Goal: Navigation & Orientation: Find specific page/section

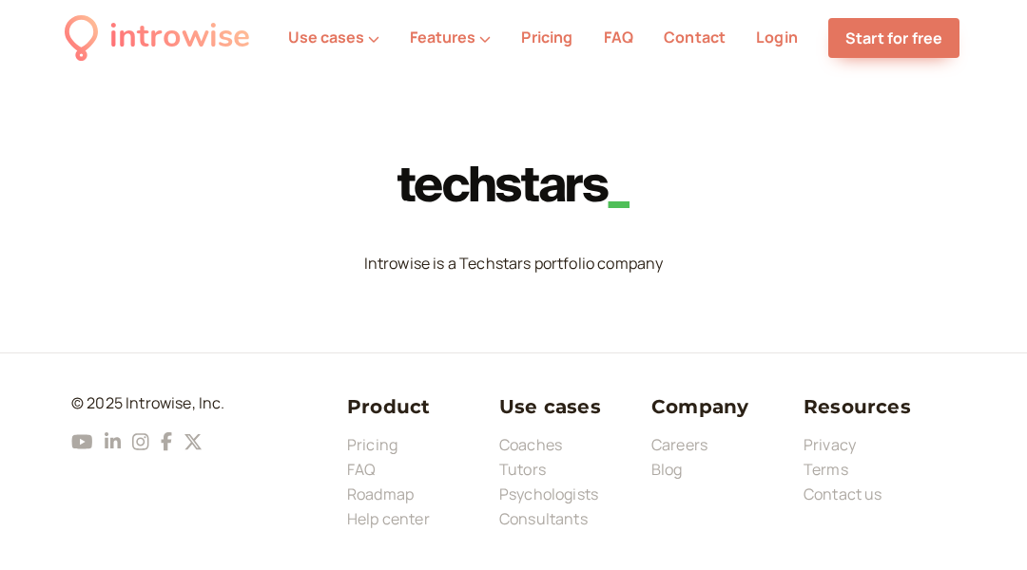
scroll to position [7418, 0]
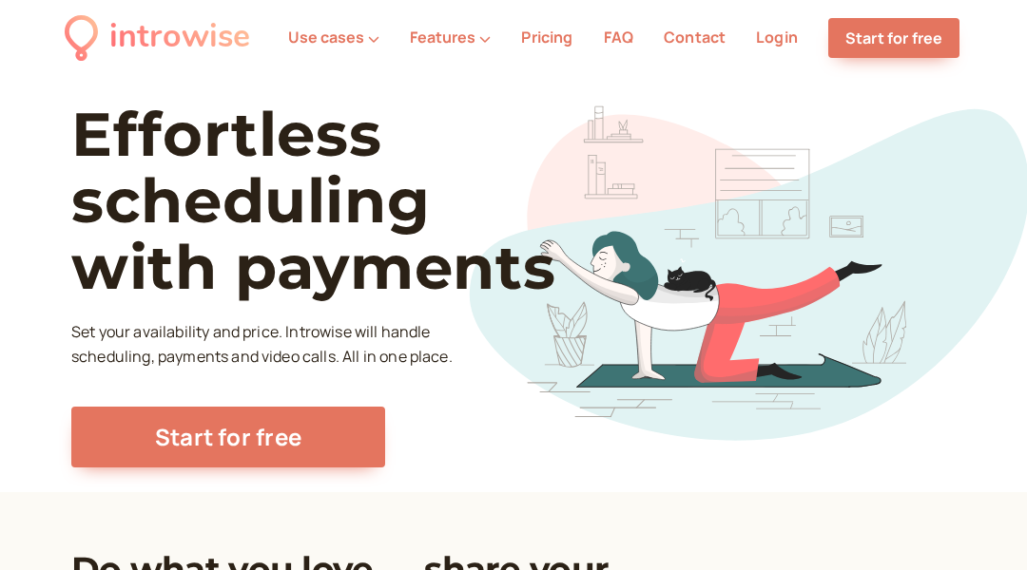
scroll to position [7418, 0]
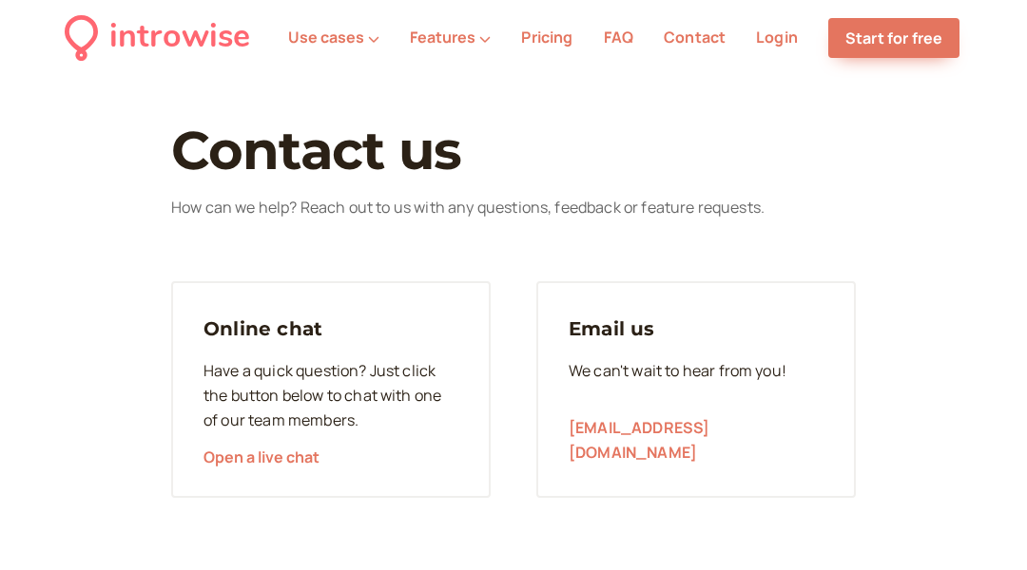
scroll to position [221, 0]
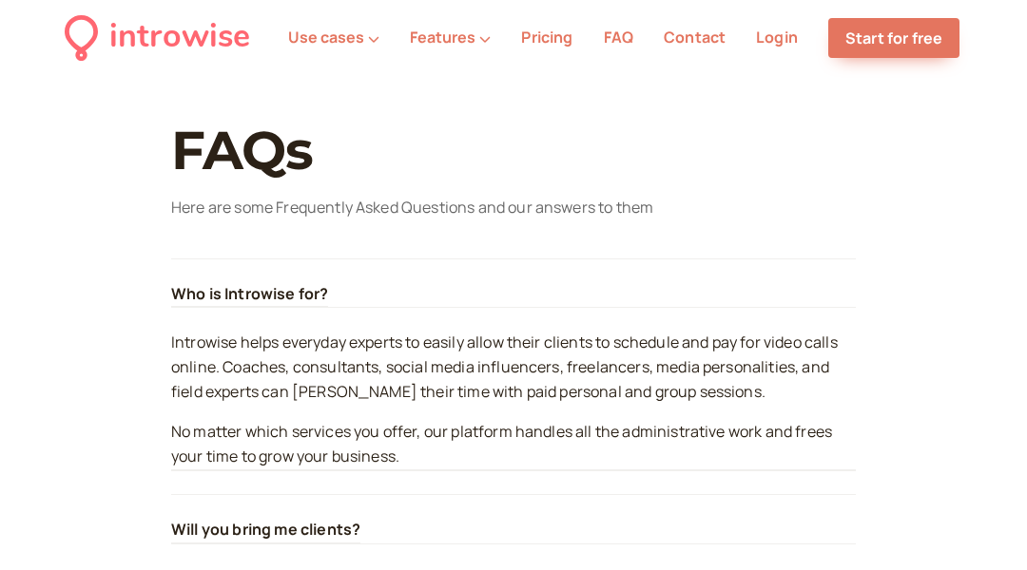
scroll to position [8158, 0]
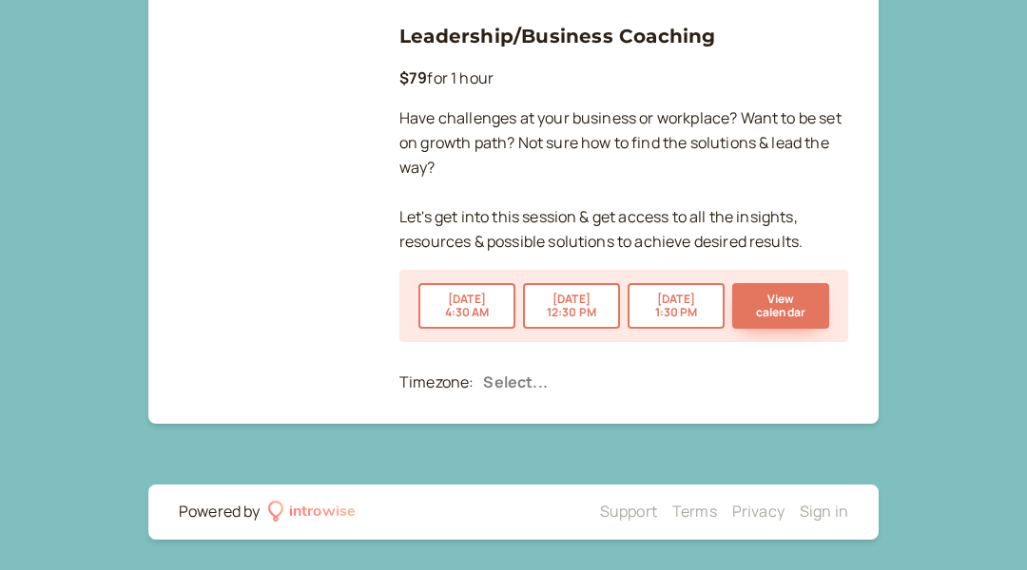
scroll to position [2044, 0]
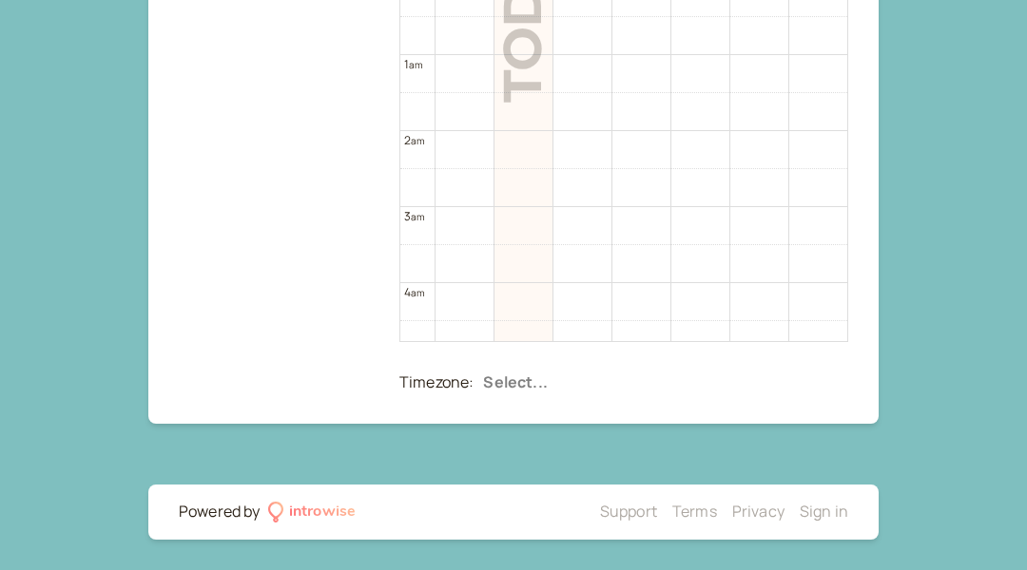
scroll to position [609, 0]
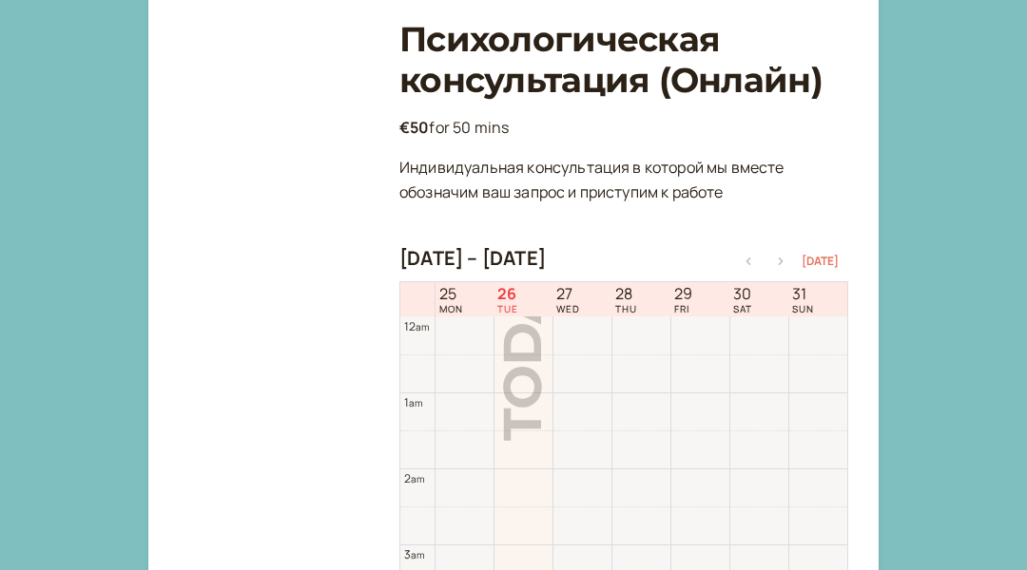
scroll to position [609, 0]
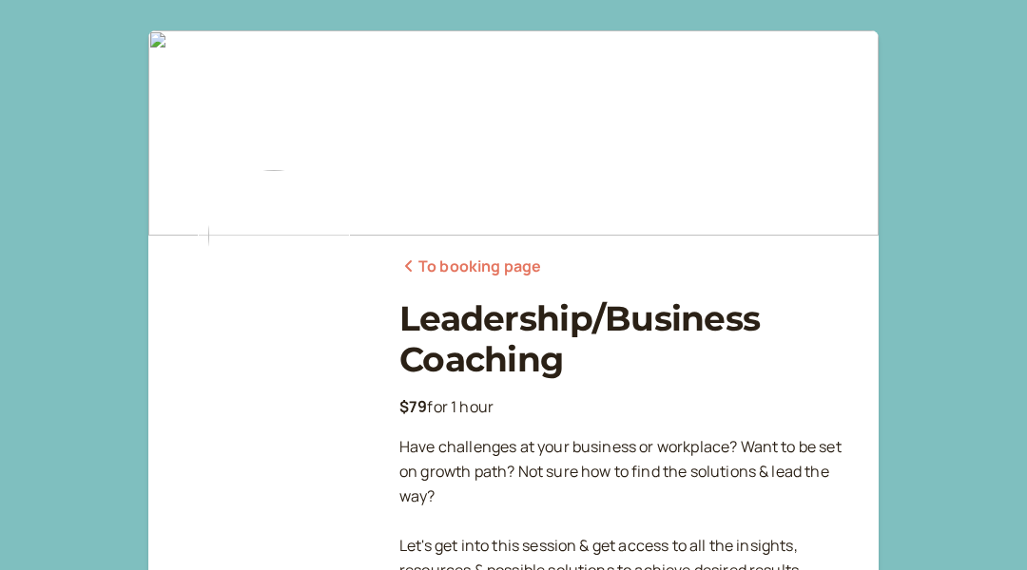
scroll to position [279, 0]
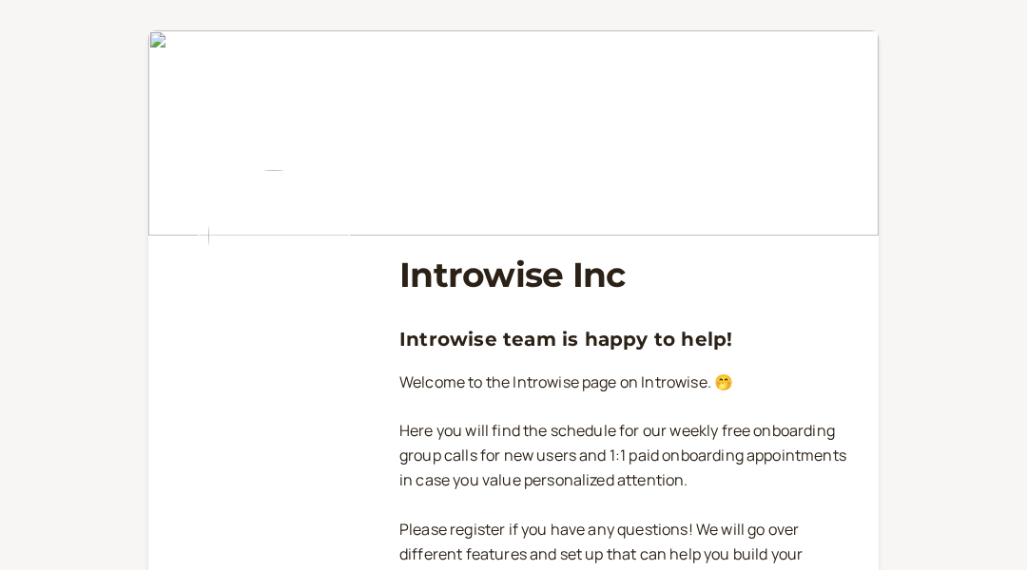
scroll to position [718, 0]
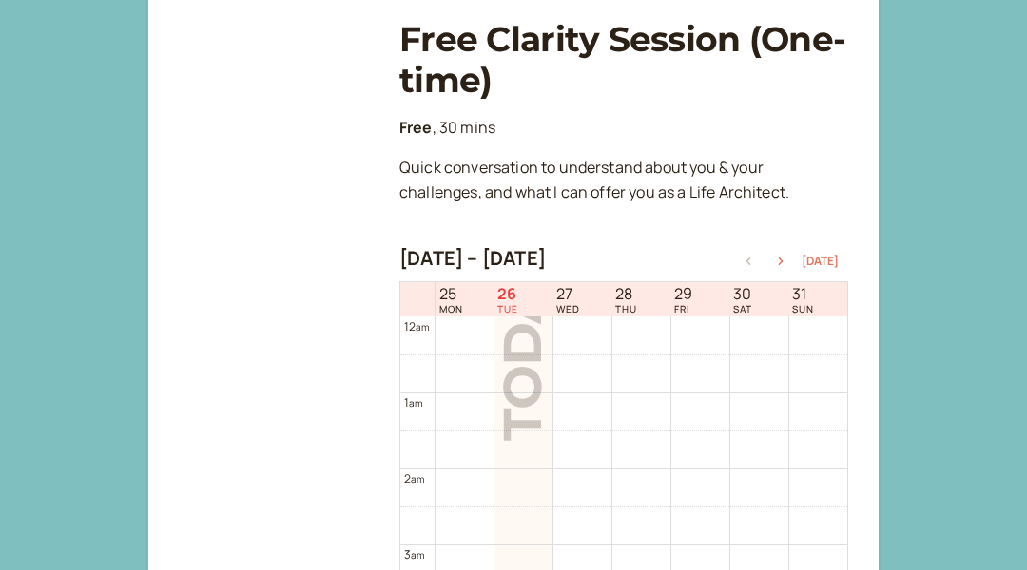
scroll to position [609, 0]
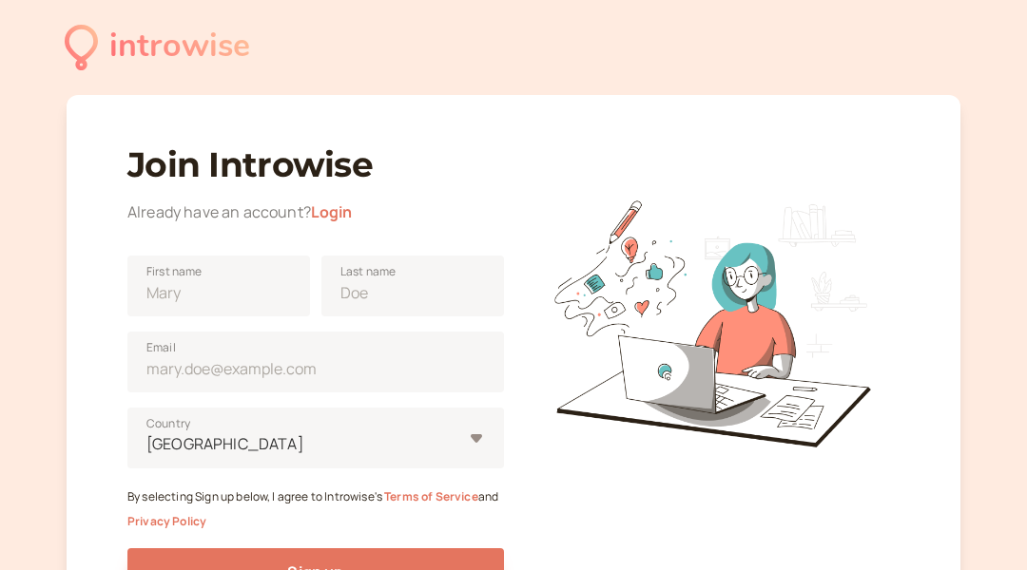
scroll to position [232, 0]
